Goal: Use online tool/utility: Use online tool/utility

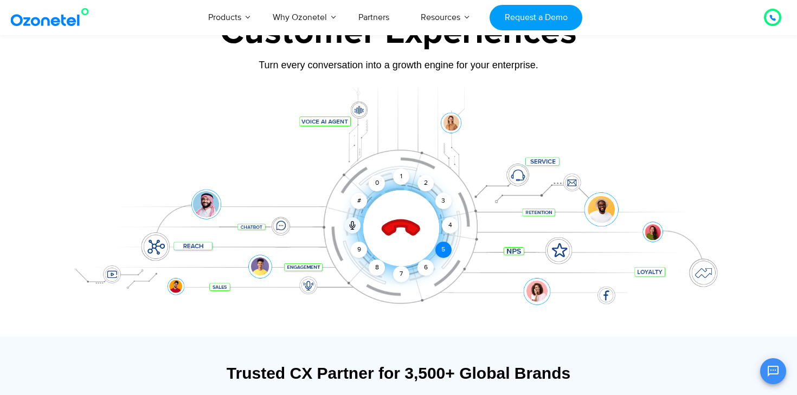
scroll to position [90, 0]
click at [444, 253] on div "5" at bounding box center [443, 250] width 16 height 16
click at [415, 244] on div at bounding box center [400, 227] width 107 height 107
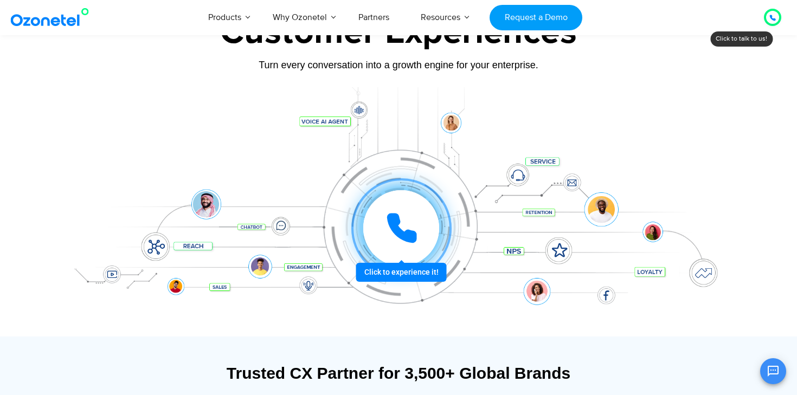
click at [409, 231] on icon at bounding box center [401, 228] width 33 height 33
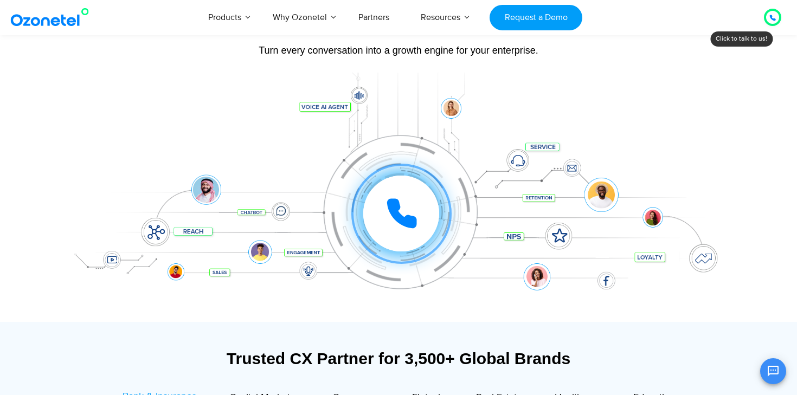
scroll to position [106, 0]
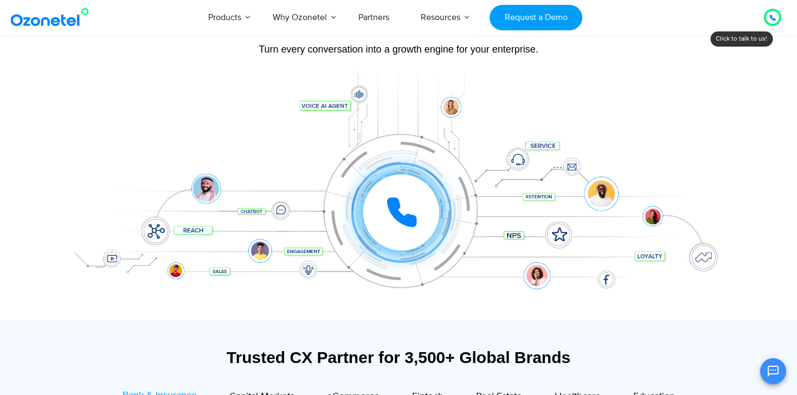
click at [446, 100] on div "Click to experience it! Call ended 1 2 3 4 5 6 7 8 9 # 0" at bounding box center [398, 191] width 677 height 184
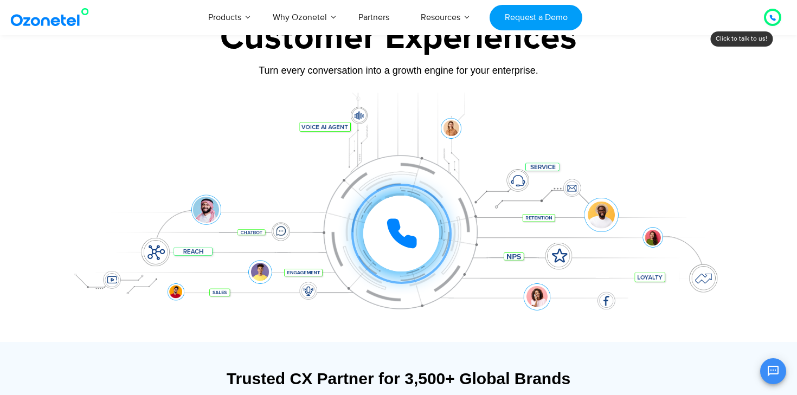
scroll to position [97, 0]
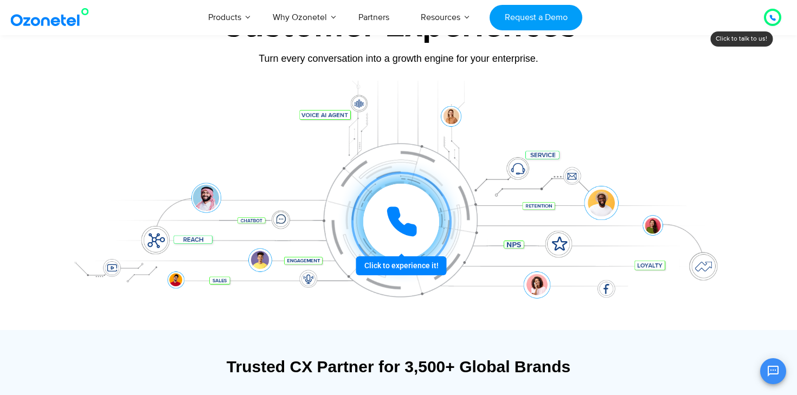
click at [398, 221] on icon at bounding box center [401, 221] width 27 height 27
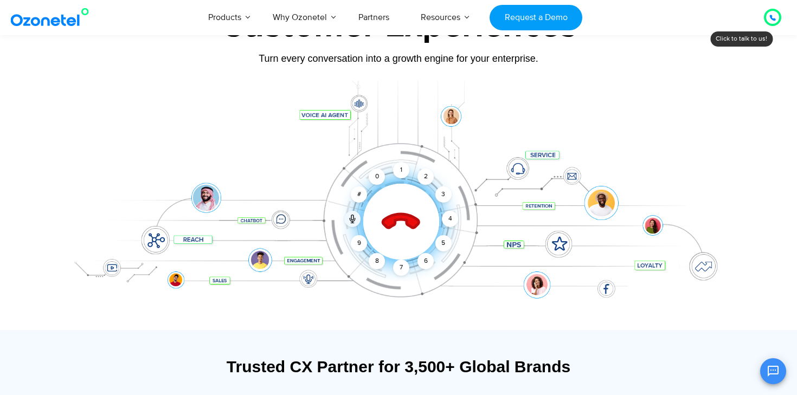
click at [398, 221] on icon at bounding box center [401, 222] width 38 height 38
click at [524, 263] on div "Click to end call Call ended 1 2 3 4 5 6 7 8 9 # 0" at bounding box center [398, 200] width 677 height 184
click at [399, 213] on icon at bounding box center [401, 222] width 38 height 38
click at [402, 217] on icon at bounding box center [401, 222] width 38 height 38
click at [416, 229] on div at bounding box center [400, 221] width 107 height 107
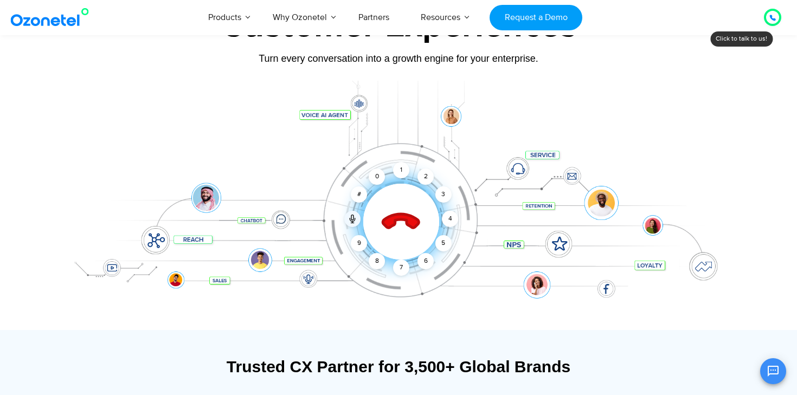
click at [407, 220] on icon at bounding box center [401, 222] width 38 height 38
click at [425, 261] on div "6" at bounding box center [425, 261] width 16 height 16
click at [405, 210] on icon at bounding box center [401, 222] width 46 height 46
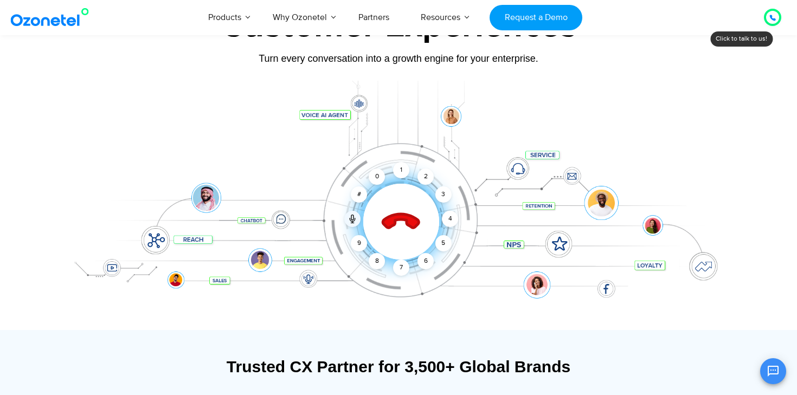
click at [405, 178] on div "Click to end call Call ended 1 2 3 4 5 6 7 8 9 # 0" at bounding box center [401, 199] width 672 height 43
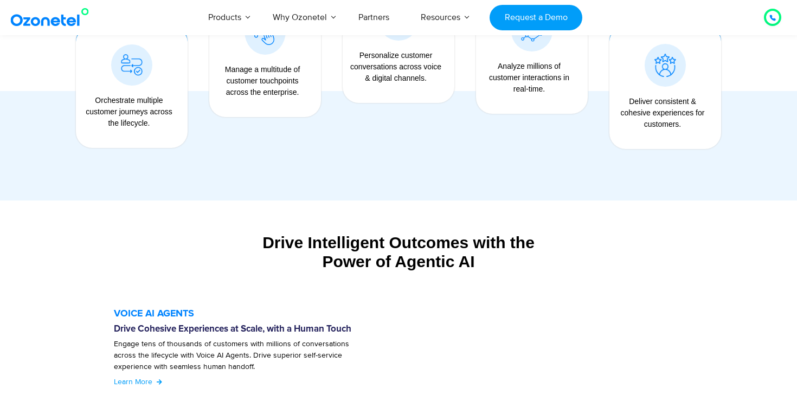
scroll to position [1136, 0]
